Goal: Task Accomplishment & Management: Use online tool/utility

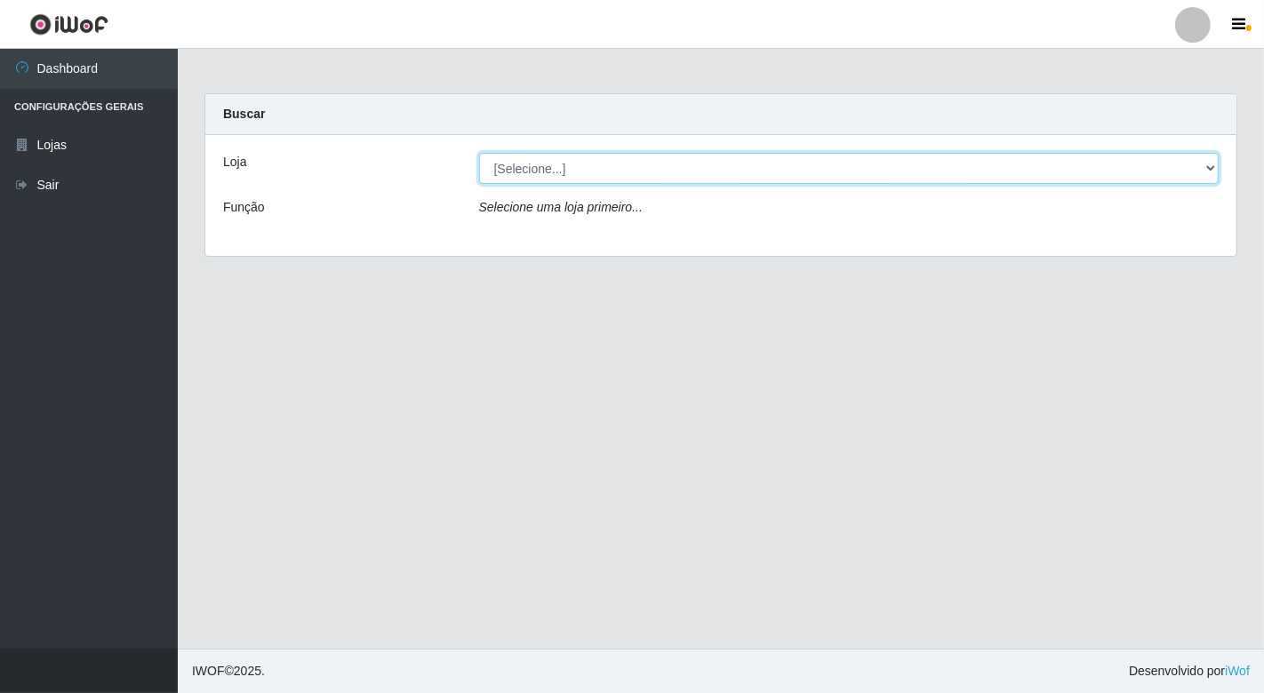
click at [1207, 167] on select "[Selecione...] Nordestão - [GEOGRAPHIC_DATA]" at bounding box center [849, 168] width 740 height 31
select select "454"
click at [479, 153] on select "[Selecione...] Nordestão - [GEOGRAPHIC_DATA]" at bounding box center [849, 168] width 740 height 31
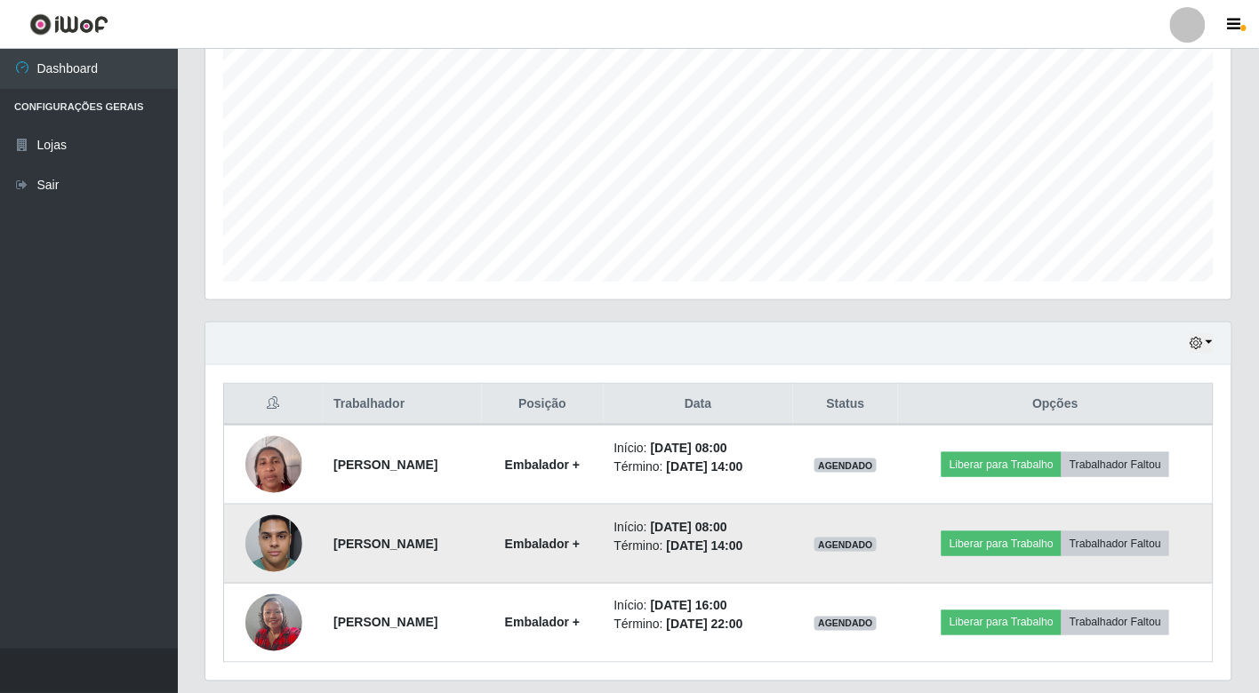
scroll to position [409, 0]
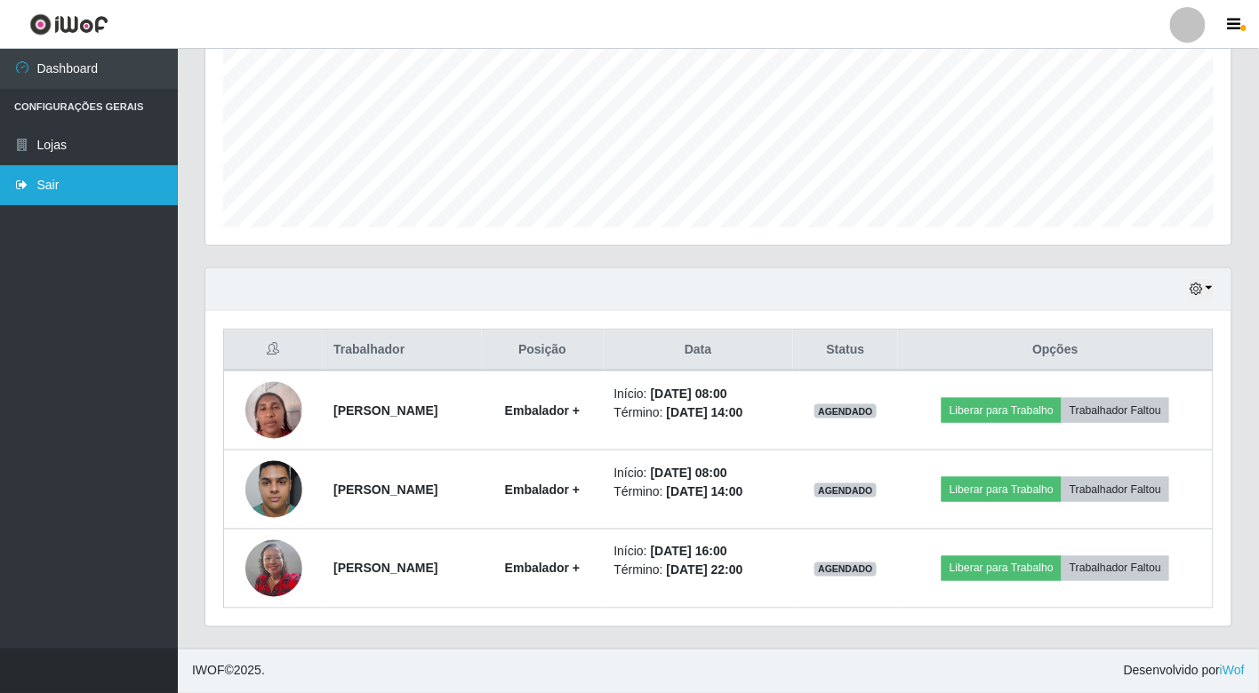
click at [53, 176] on link "Sair" at bounding box center [89, 185] width 178 height 40
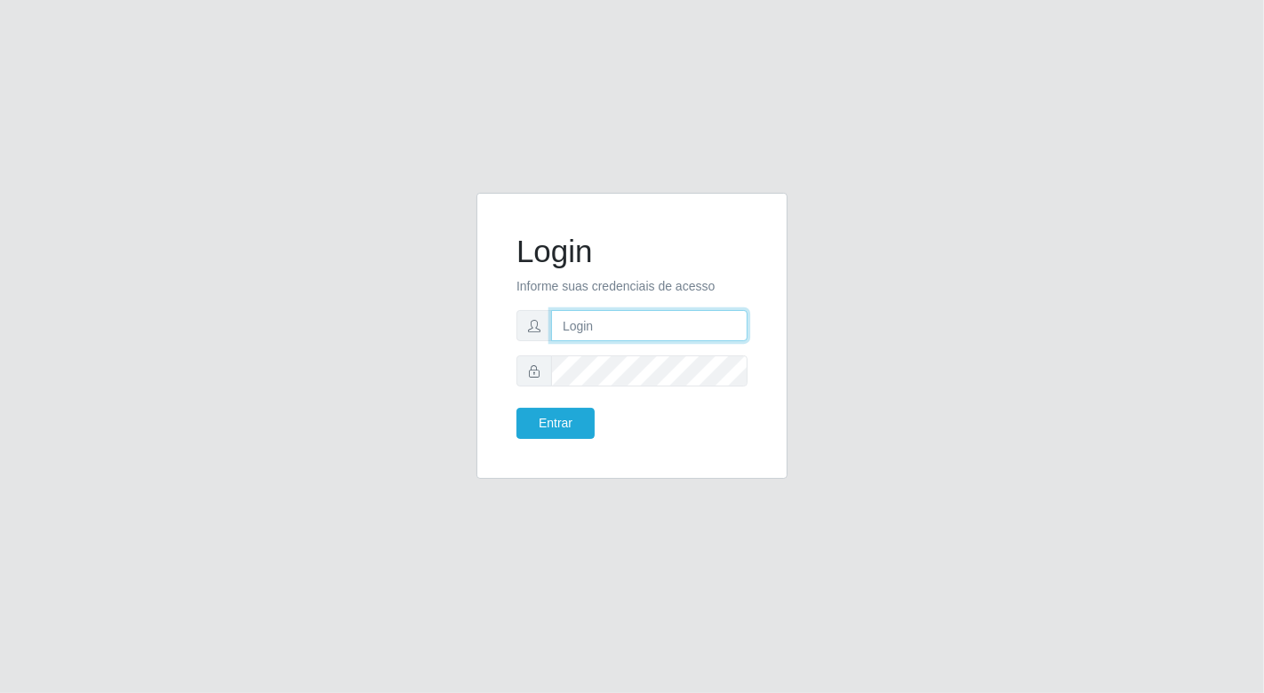
click at [583, 324] on input "text" at bounding box center [649, 325] width 196 height 31
type input "[EMAIL_ADDRESS][DOMAIN_NAME]"
click at [516, 408] on button "Entrar" at bounding box center [555, 423] width 78 height 31
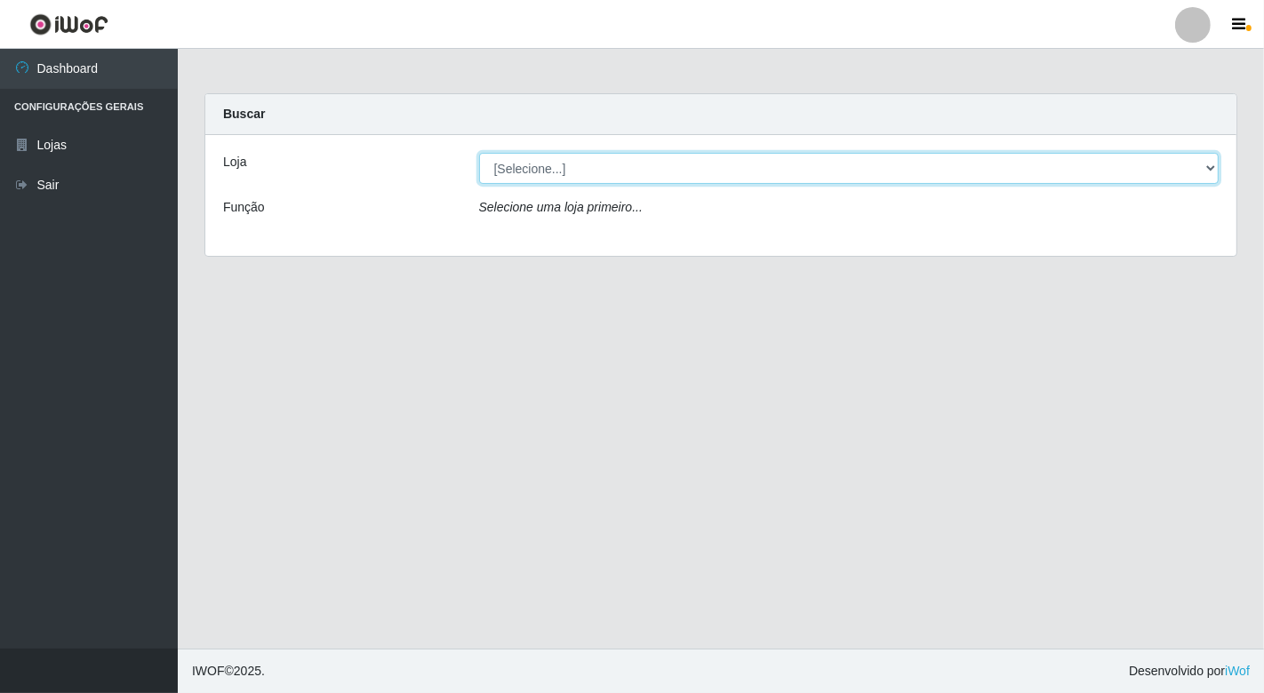
click at [1211, 164] on select "[Selecione...] Nordestão - [GEOGRAPHIC_DATA]" at bounding box center [849, 168] width 740 height 31
select select "454"
click at [479, 153] on select "[Selecione...] Nordestão - [GEOGRAPHIC_DATA]" at bounding box center [849, 168] width 740 height 31
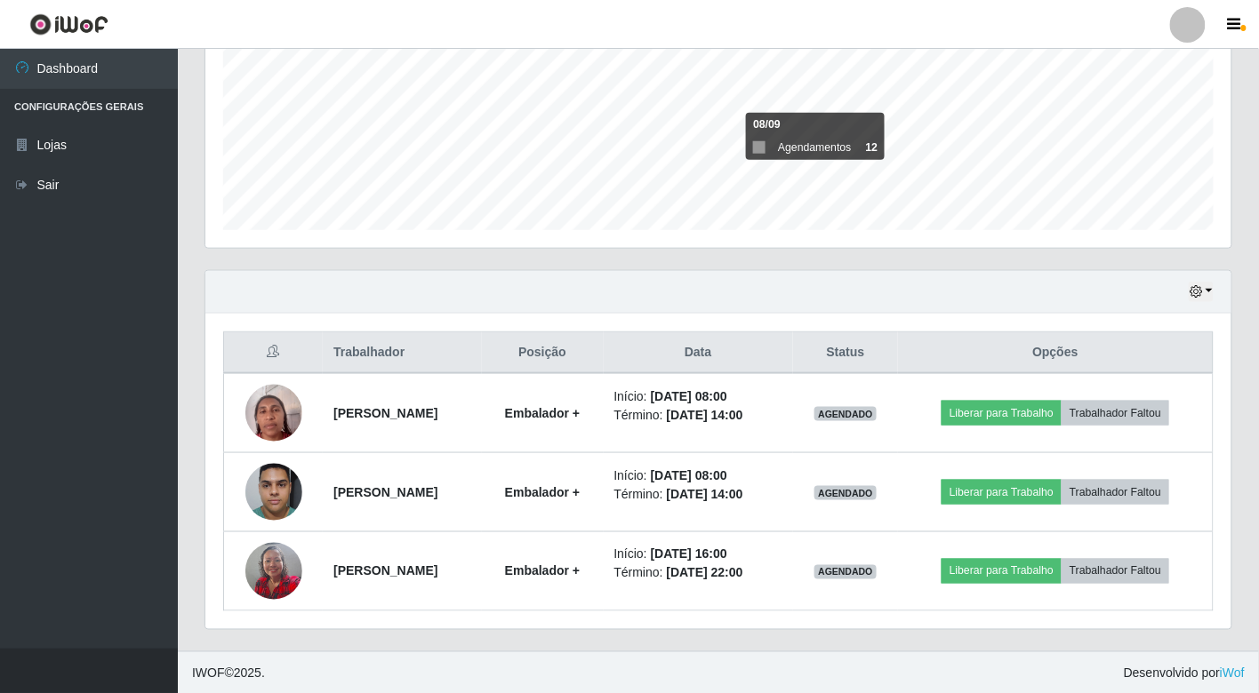
scroll to position [409, 0]
